Goal: Navigation & Orientation: Understand site structure

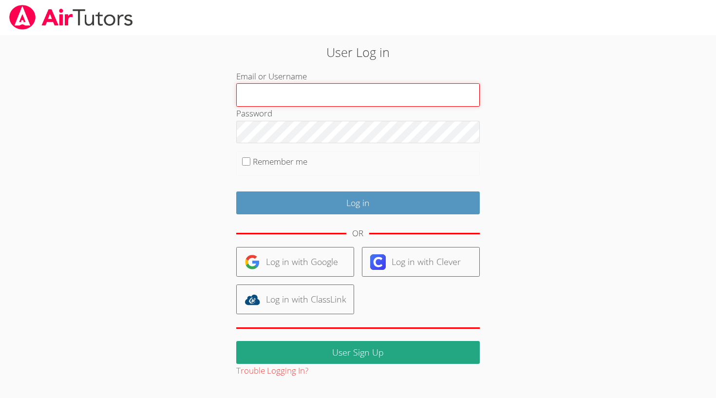
type input "[EMAIL_ADDRESS][DOMAIN_NAME]"
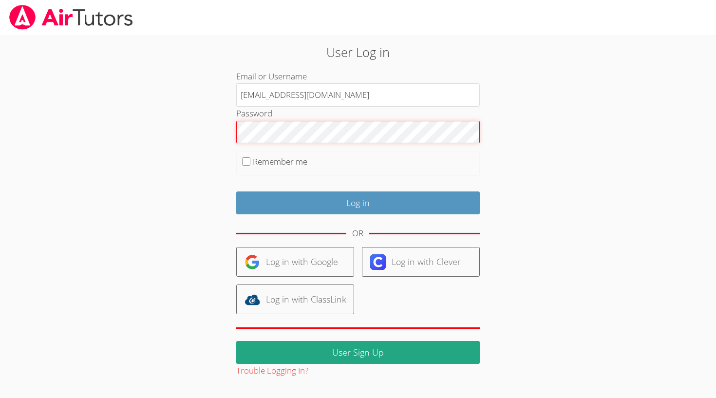
click at [358, 201] on input "Log in" at bounding box center [358, 203] width 244 height 23
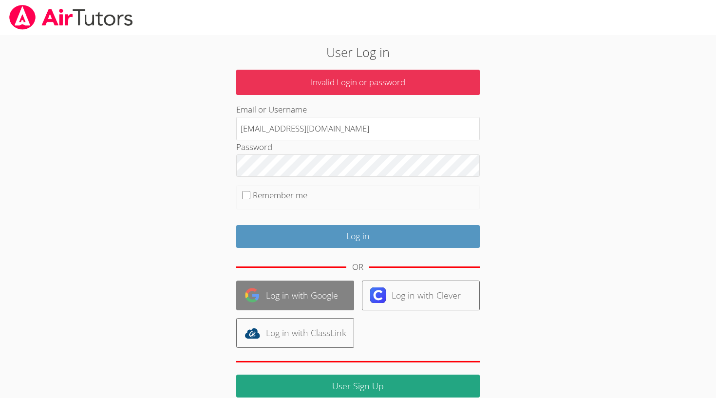
click at [288, 293] on link "Log in with Google" at bounding box center [295, 296] width 118 height 30
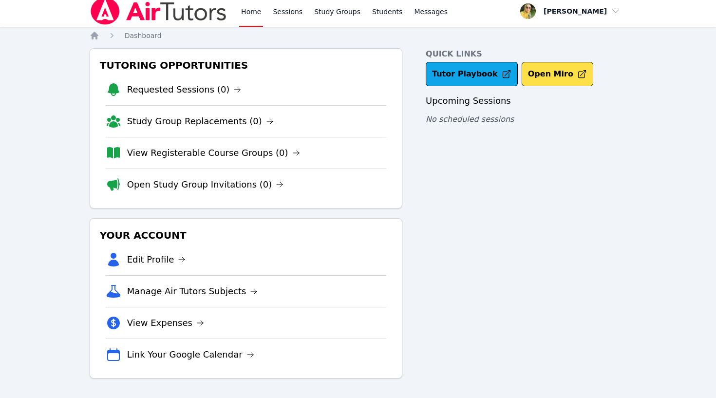
scroll to position [4, 0]
click at [432, 12] on span "Messages" at bounding box center [431, 12] width 34 height 10
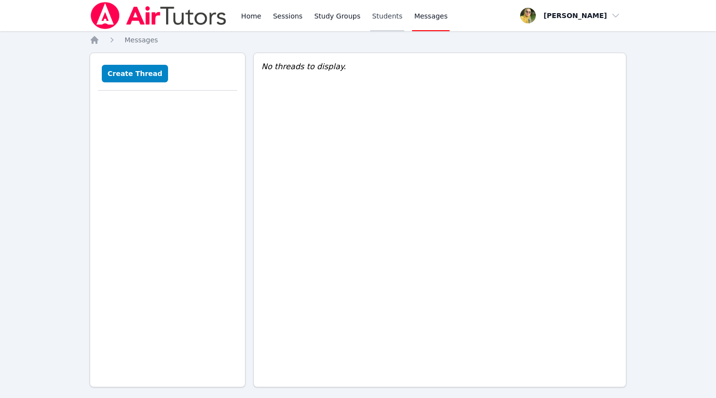
click at [381, 16] on link "Students" at bounding box center [387, 15] width 34 height 31
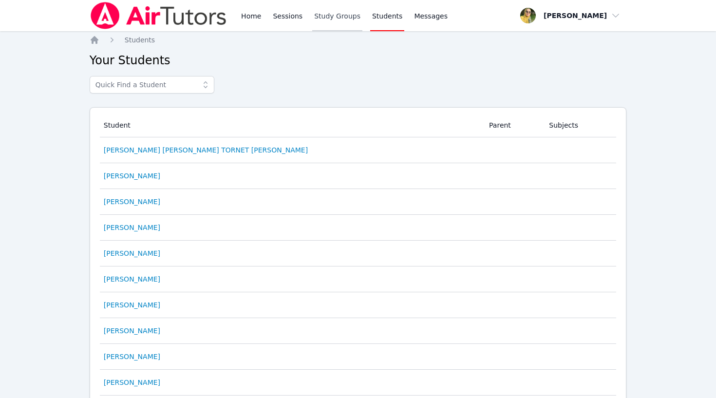
click at [340, 16] on link "Study Groups" at bounding box center [337, 15] width 50 height 31
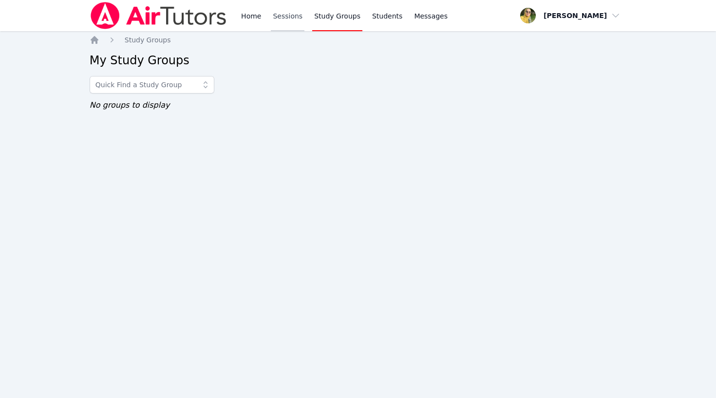
click at [288, 15] on link "Sessions" at bounding box center [288, 15] width 34 height 31
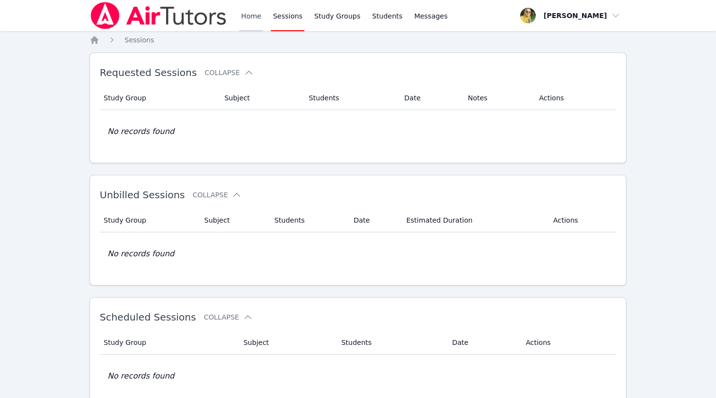
click at [261, 16] on link "Home" at bounding box center [251, 15] width 24 height 31
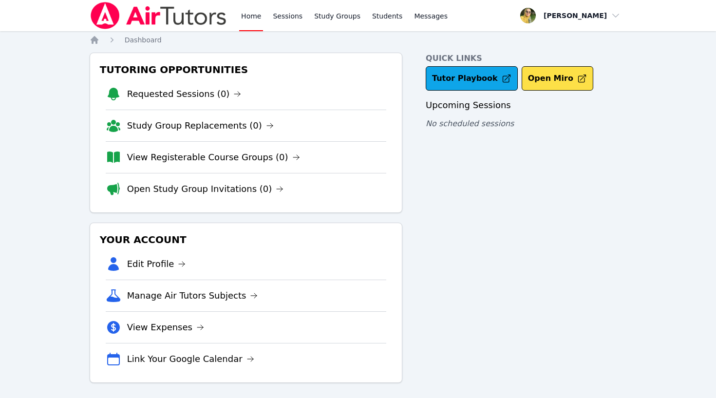
click at [181, 13] on img at bounding box center [159, 15] width 138 height 27
click at [588, 16] on span "button" at bounding box center [571, 15] width 106 height 21
